Goal: Contribute content: Add original content to the website for others to see

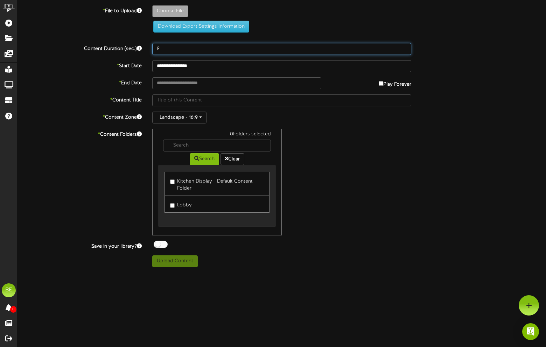
click at [200, 54] on input "8" at bounding box center [281, 49] width 259 height 12
type input "20"
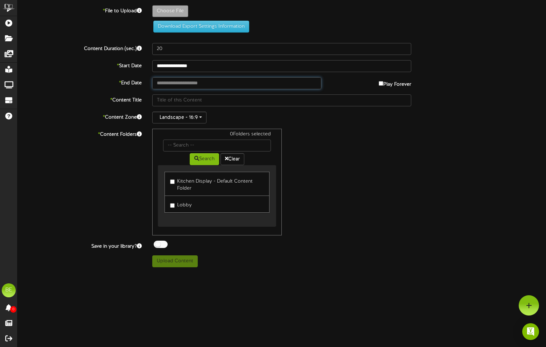
click at [217, 82] on input "text" at bounding box center [236, 83] width 169 height 12
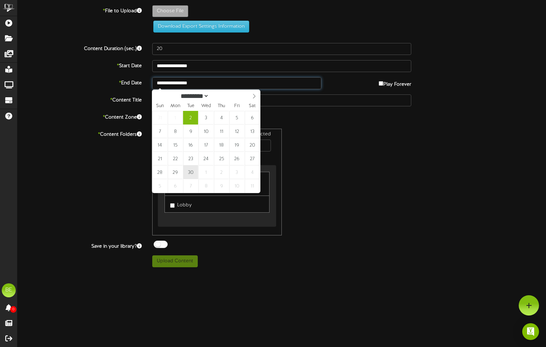
type input "**********"
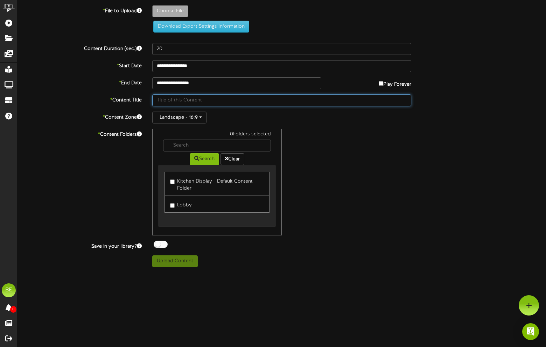
click at [184, 102] on input "text" at bounding box center [281, 100] width 259 height 12
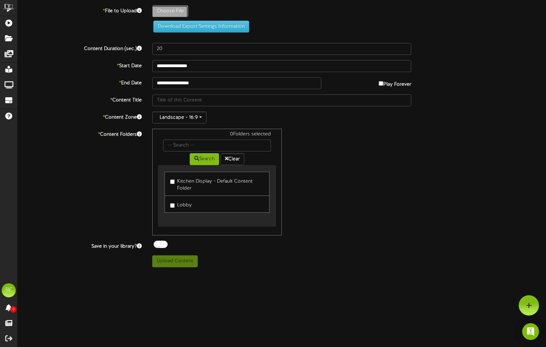
type input "**********"
type input "birthdays"
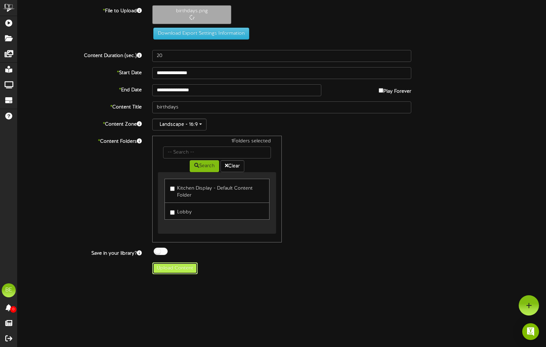
click at [178, 267] on div "**********" at bounding box center [281, 139] width 528 height 269
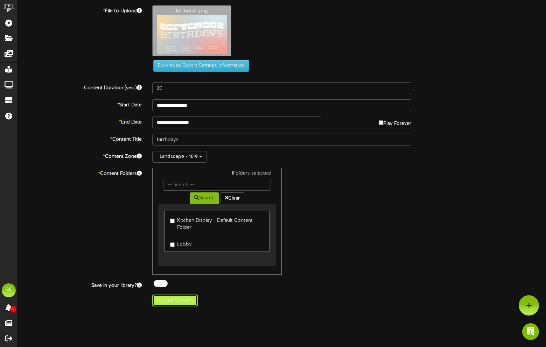
click at [172, 301] on button "Upload Content" at bounding box center [174, 300] width 45 height 12
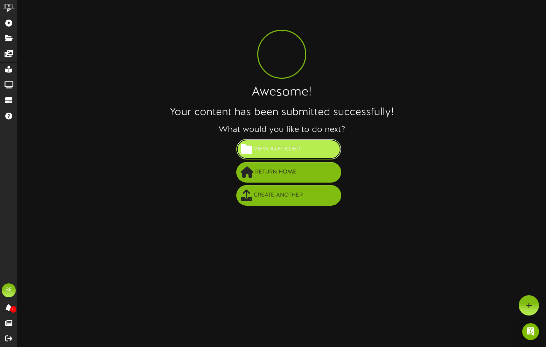
click at [273, 143] on button "View in Folder" at bounding box center [288, 149] width 105 height 21
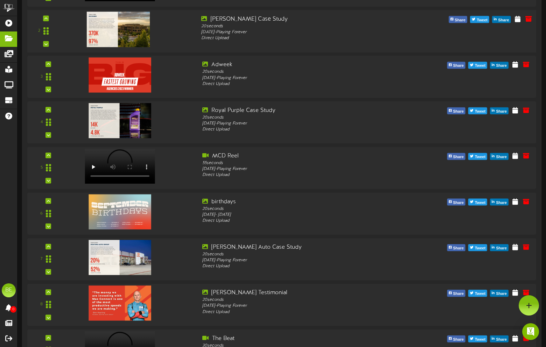
scroll to position [137, 0]
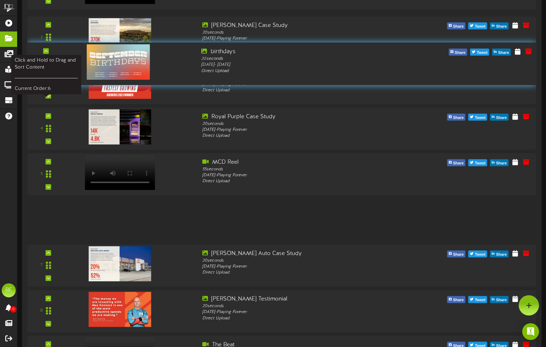
drag, startPoint x: 42, startPoint y: 219, endPoint x: 49, endPoint y: 63, distance: 156.2
click at [49, 63] on div at bounding box center [46, 64] width 16 height 18
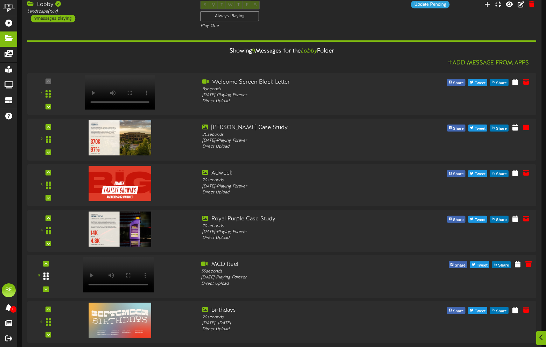
scroll to position [42, 0]
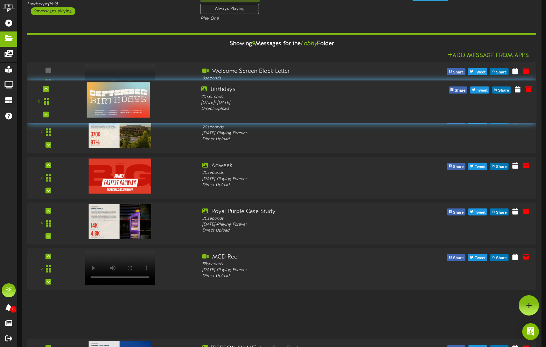
drag, startPoint x: 47, startPoint y: 311, endPoint x: 57, endPoint y: 99, distance: 212.9
click at [57, 99] on div "6" at bounding box center [46, 102] width 32 height 32
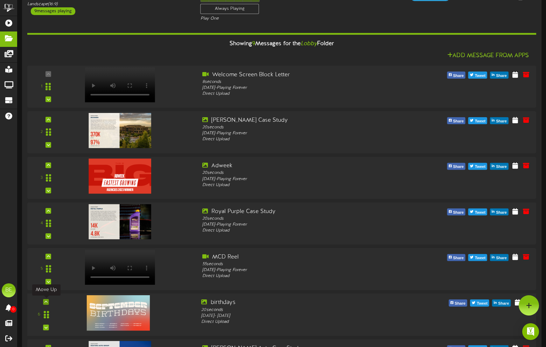
click at [46, 299] on div at bounding box center [46, 302] width 6 height 6
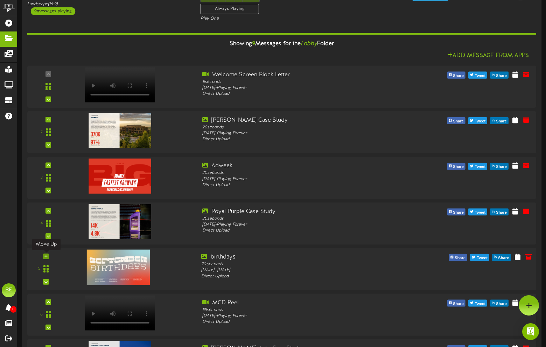
click at [45, 256] on icon at bounding box center [45, 256] width 3 height 3
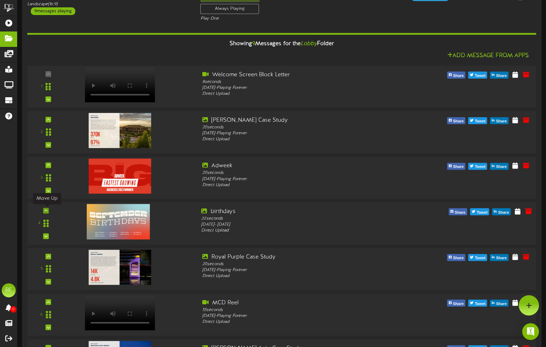
click at [48, 211] on icon at bounding box center [45, 210] width 3 height 3
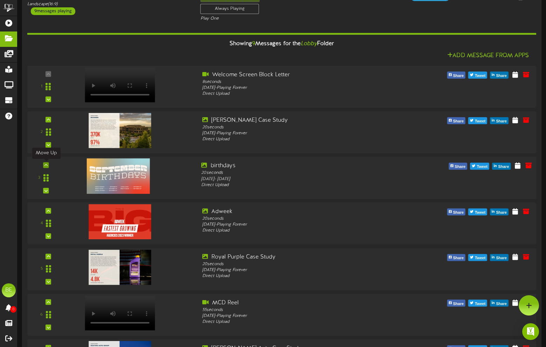
click at [44, 168] on div at bounding box center [46, 165] width 6 height 6
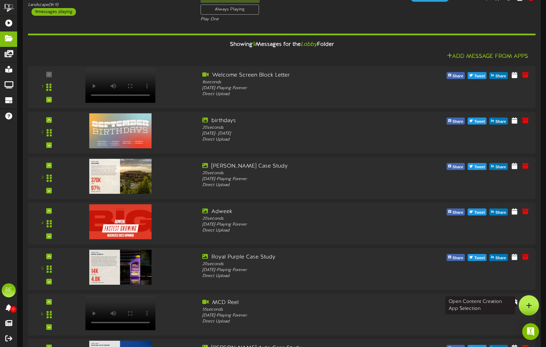
click at [524, 303] on div at bounding box center [528, 305] width 20 height 20
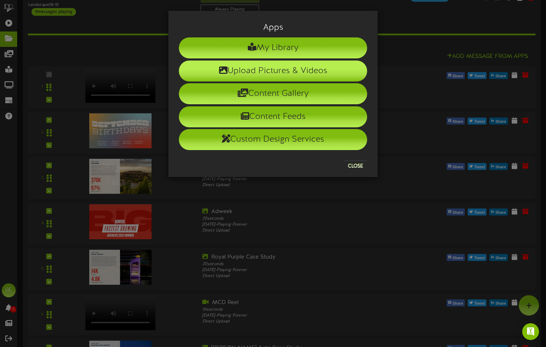
click at [243, 74] on li "Upload Pictures & Videos" at bounding box center [273, 71] width 188 height 21
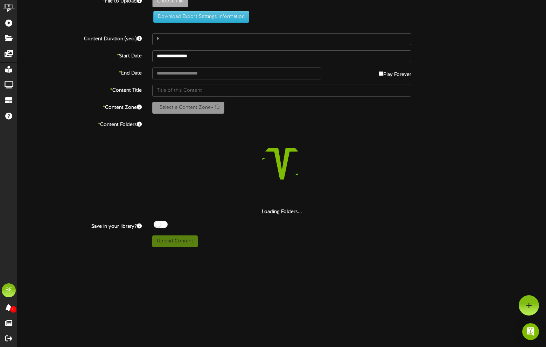
scroll to position [10, 0]
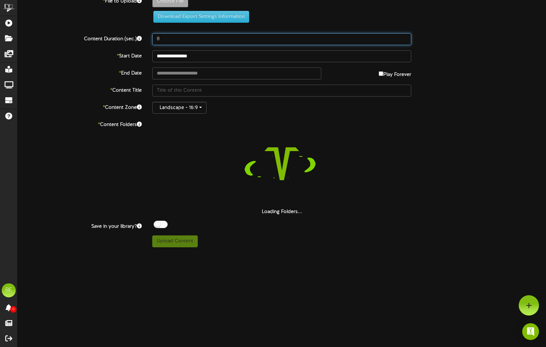
click at [182, 35] on input "8" at bounding box center [281, 39] width 259 height 12
click at [181, 36] on input "8" at bounding box center [281, 39] width 259 height 12
type input "8"
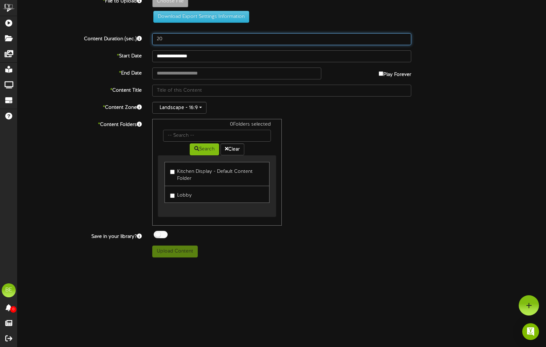
type input "20"
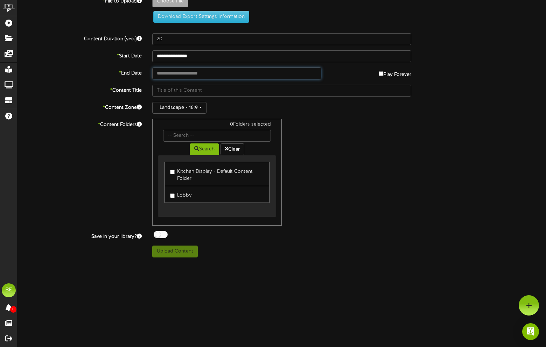
click at [192, 73] on input "text" at bounding box center [236, 74] width 169 height 12
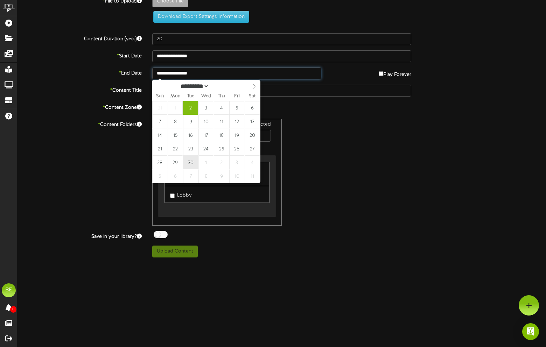
type input "**********"
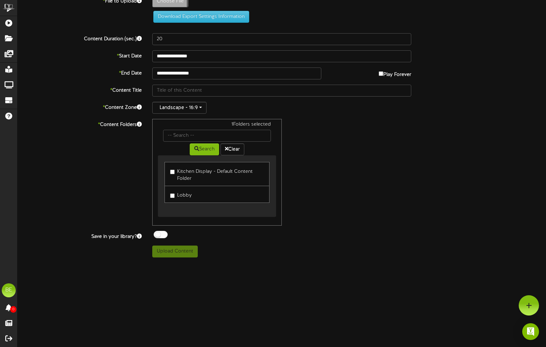
type input "**********"
type input "quote"
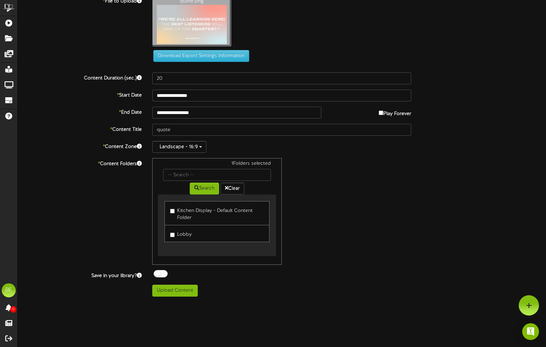
scroll to position [0, 0]
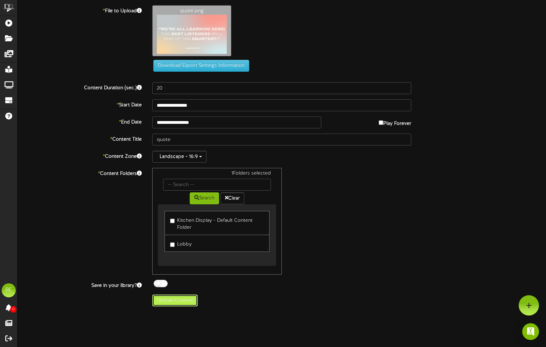
click at [183, 302] on button "Upload Content" at bounding box center [174, 300] width 45 height 12
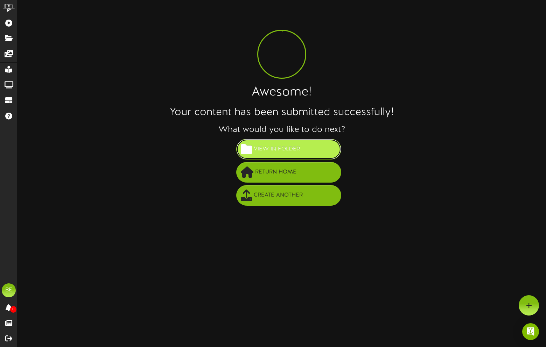
click at [281, 145] on span "View in Folder" at bounding box center [277, 149] width 50 height 12
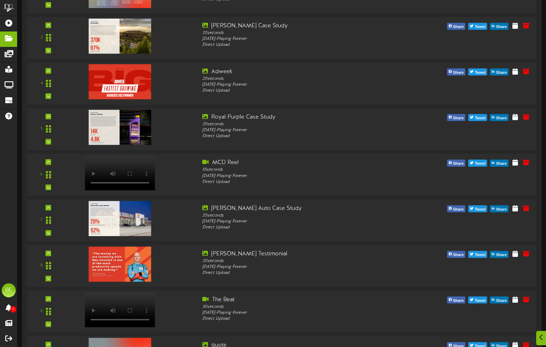
scroll to position [223, 0]
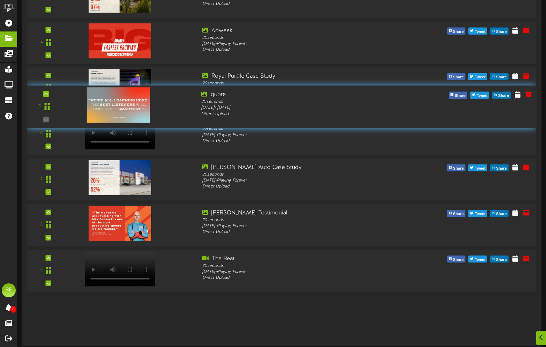
drag, startPoint x: 48, startPoint y: 315, endPoint x: 56, endPoint y: 106, distance: 209.3
click at [56, 106] on div "10" at bounding box center [46, 107] width 32 height 32
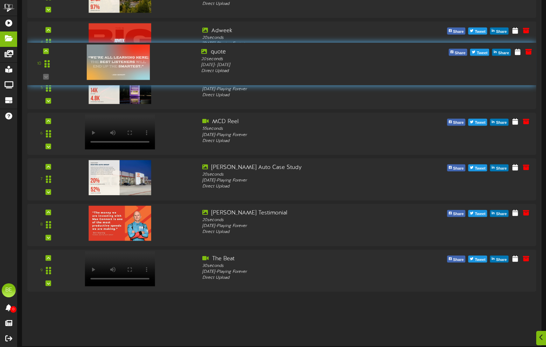
drag, startPoint x: 47, startPoint y: 314, endPoint x: 64, endPoint y: 62, distance: 252.1
click at [64, 62] on div "10" at bounding box center [46, 64] width 43 height 32
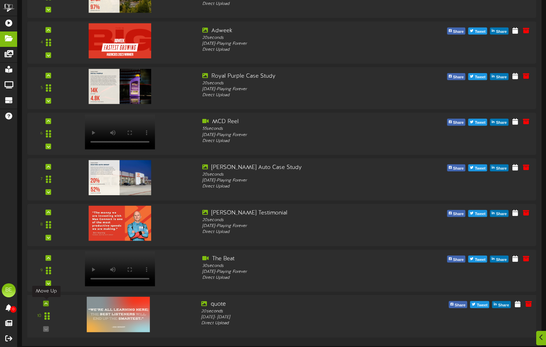
click at [44, 304] on icon at bounding box center [45, 302] width 3 height 3
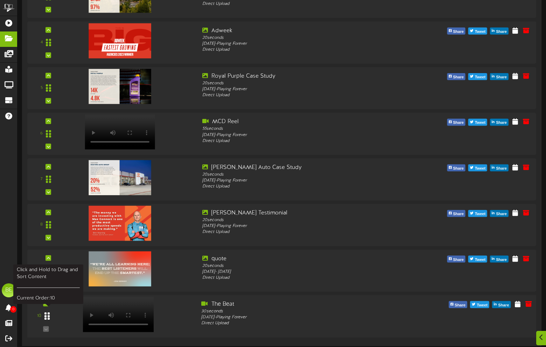
click at [48, 316] on icon at bounding box center [46, 316] width 5 height 8
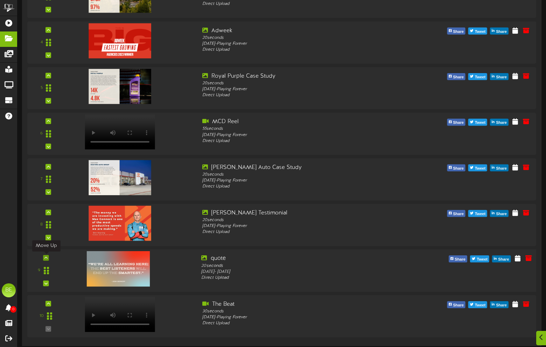
click at [47, 255] on div at bounding box center [46, 258] width 6 height 6
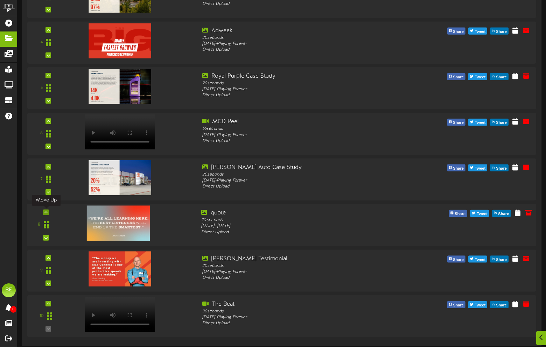
click at [45, 212] on icon at bounding box center [45, 212] width 3 height 3
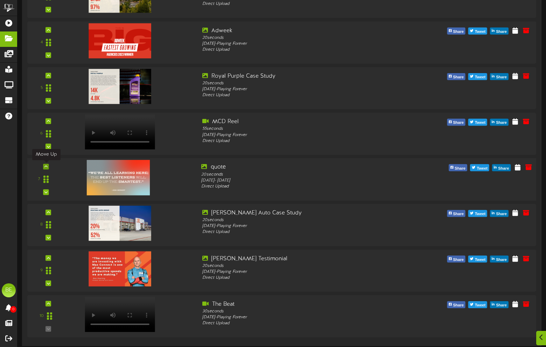
click at [45, 168] on icon at bounding box center [45, 166] width 3 height 3
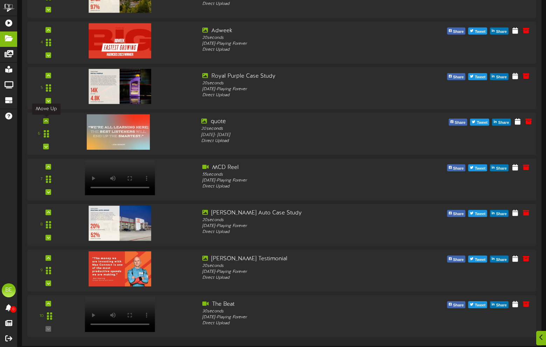
click at [45, 121] on icon at bounding box center [45, 120] width 3 height 3
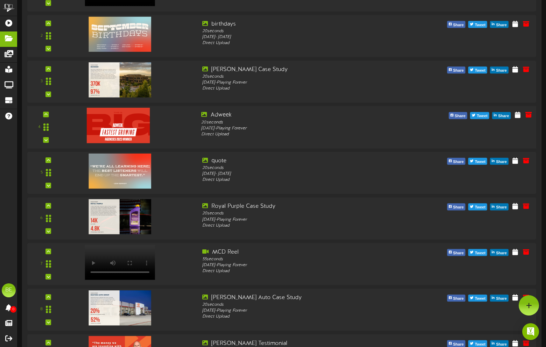
scroll to position [91, 0]
